Goal: Transaction & Acquisition: Purchase product/service

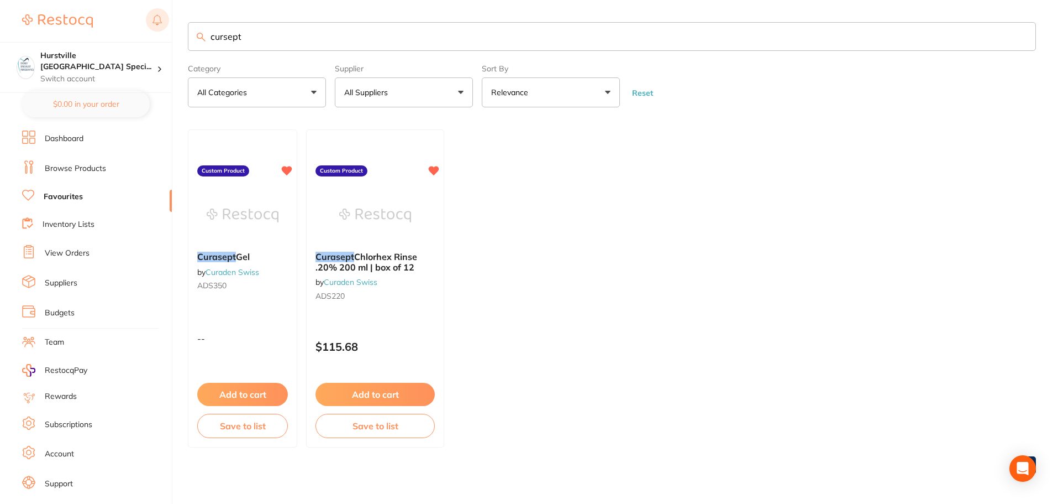
drag, startPoint x: 251, startPoint y: 37, endPoint x: 165, endPoint y: 32, distance: 86.4
click at [165, 32] on div "$0.00 Hurstville [GEOGRAPHIC_DATA] Speci... Switch account Hurstville [GEOGRAPH…" at bounding box center [529, 252] width 1058 height 504
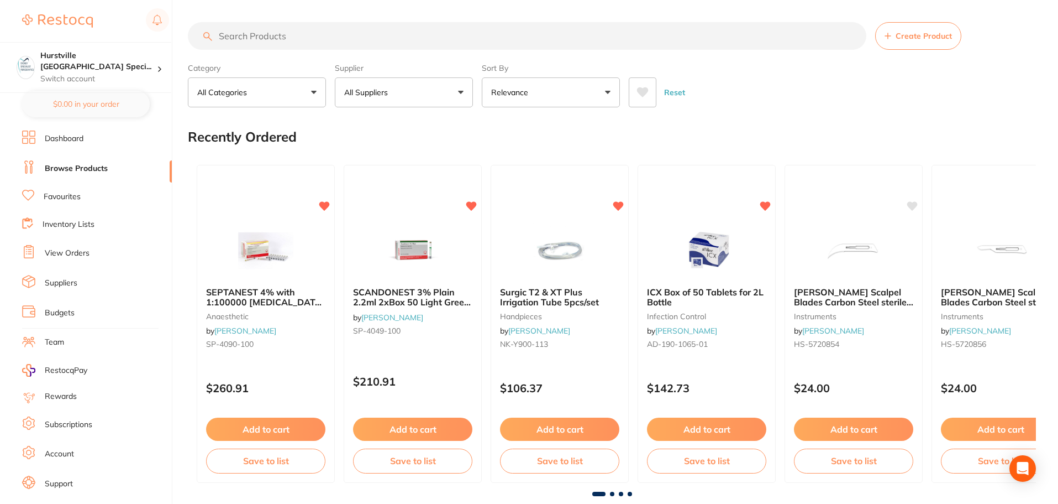
click at [254, 37] on input "search" at bounding box center [527, 36] width 679 height 28
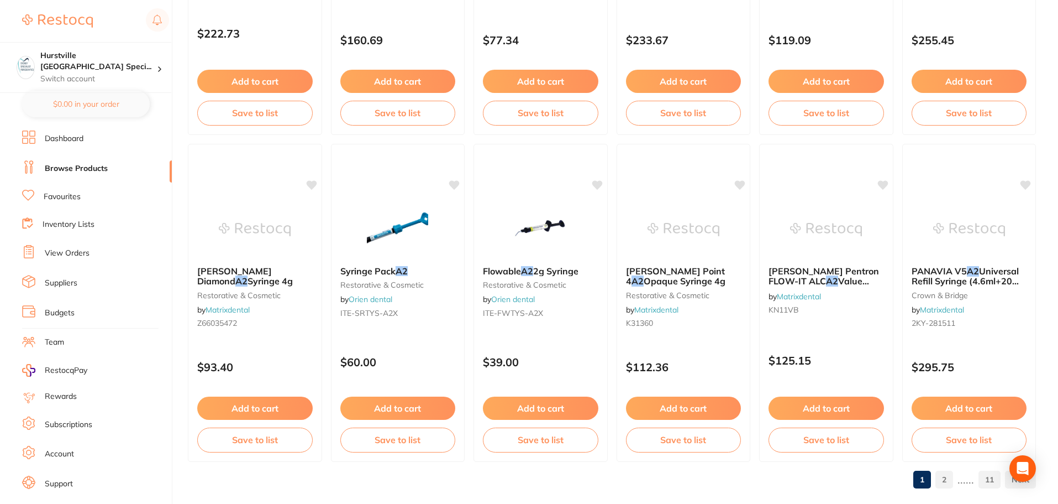
scroll to position [2641, 0]
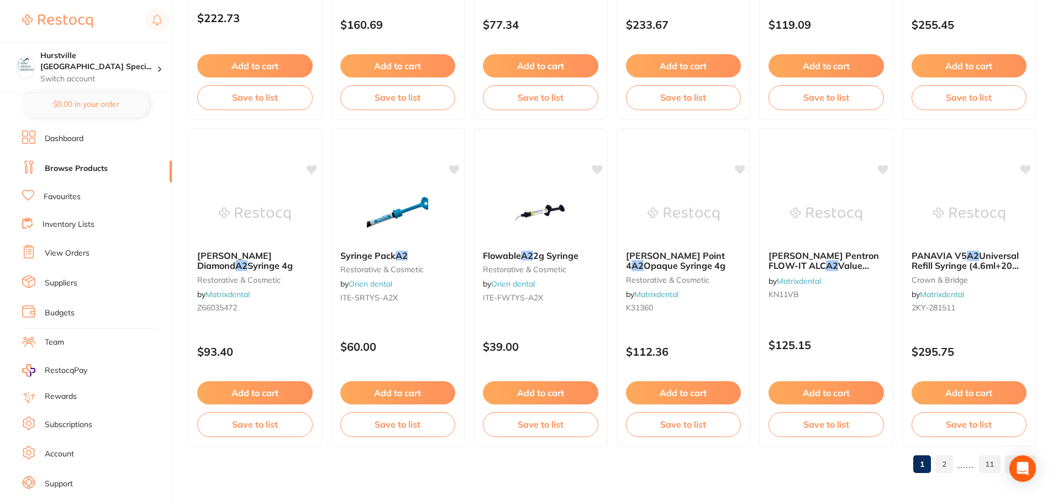
type input "a2"
click at [946, 466] on link "2" at bounding box center [945, 464] width 18 height 22
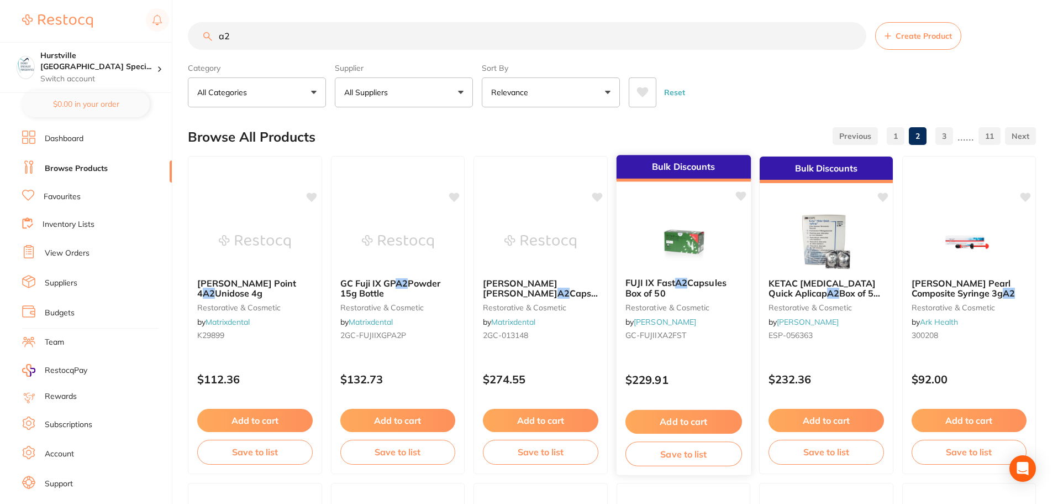
click at [713, 239] on img at bounding box center [683, 241] width 72 height 56
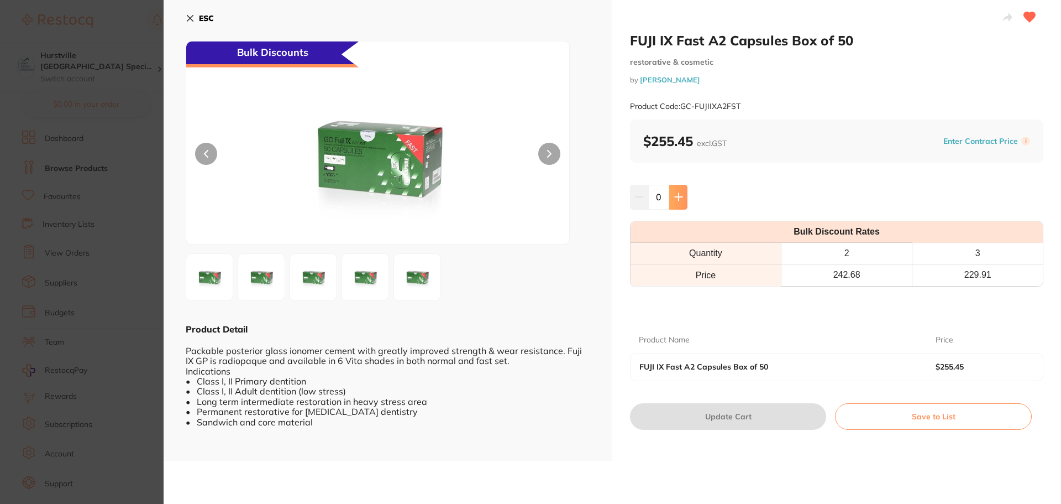
click at [683, 197] on button at bounding box center [678, 197] width 18 height 24
type input "1"
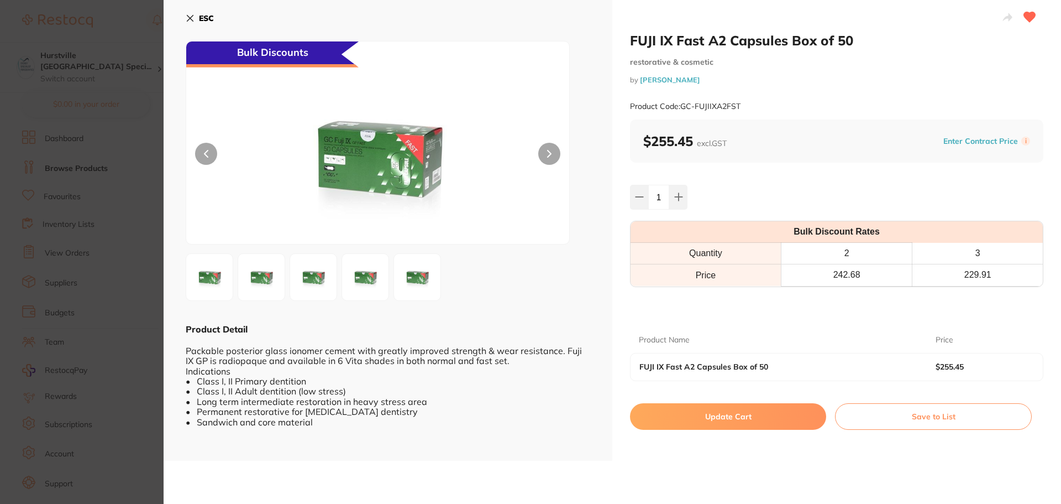
click at [717, 420] on button "Update Cart" at bounding box center [728, 416] width 196 height 27
checkbox input "false"
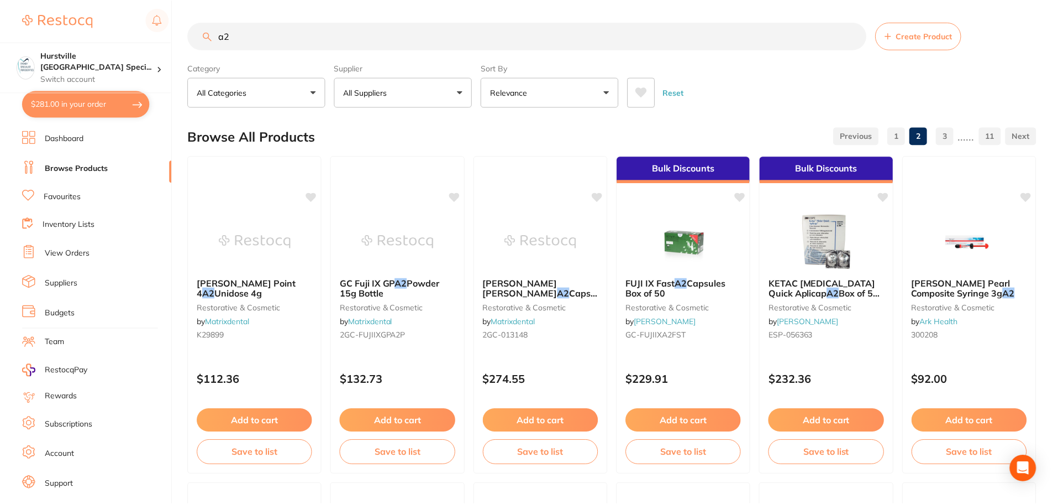
scroll to position [2641, 0]
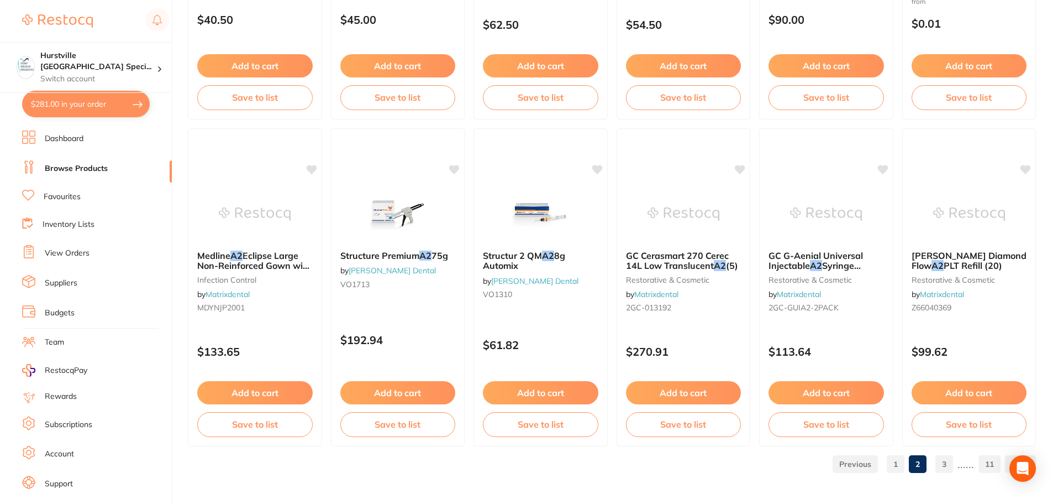
type textarea "scandonest, septanest - both with long expiration date please"
